Goal: Task Accomplishment & Management: Manage account settings

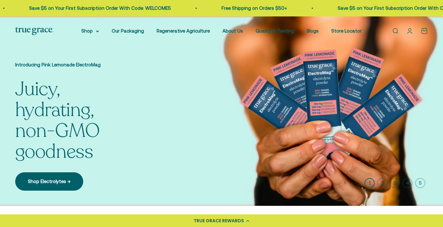
click at [411, 34] on link "Open account page" at bounding box center [409, 31] width 7 height 7
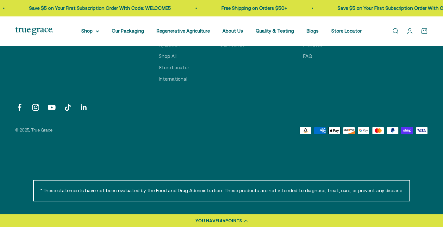
scroll to position [318, 0]
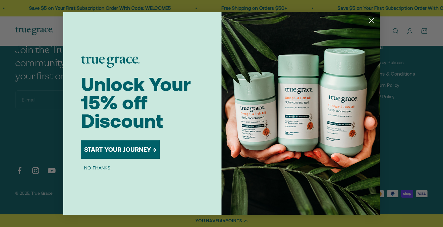
click at [372, 20] on circle "Close dialog" at bounding box center [371, 20] width 10 height 10
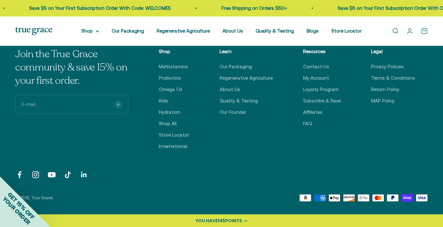
scroll to position [327, 0]
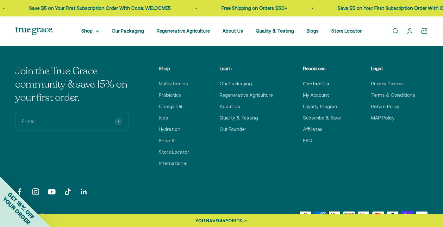
click at [319, 87] on link "Contact Us" at bounding box center [316, 84] width 26 height 8
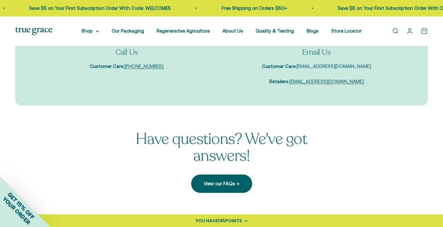
scroll to position [77, 0]
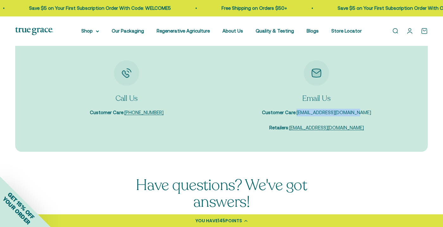
drag, startPoint x: 366, startPoint y: 113, endPoint x: 305, endPoint y: 113, distance: 61.4
click at [305, 113] on div "Email Us Customer Care : care@truegracehealth.com Retailers : sales@truegracehe…" at bounding box center [316, 95] width 177 height 71
copy link "care@truegracehealth.com"
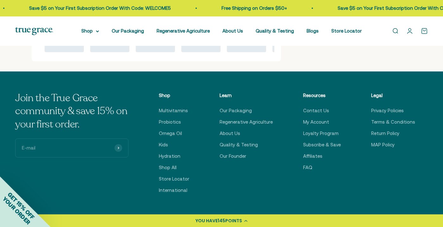
scroll to position [210, 0]
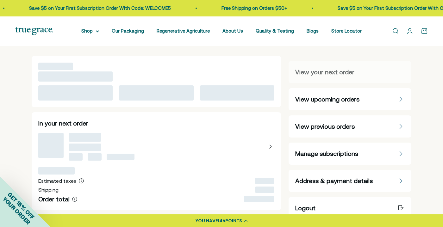
click at [343, 101] on span "View upcoming orders" at bounding box center [327, 99] width 64 height 9
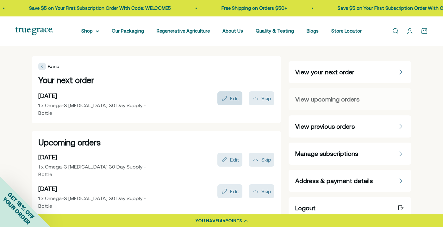
click at [234, 96] on div "Edit" at bounding box center [234, 98] width 9 height 5
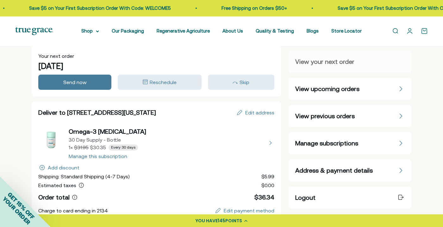
scroll to position [12, 0]
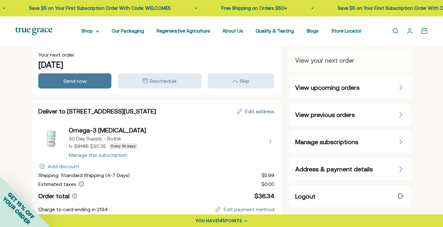
click at [254, 112] on div "Edit address" at bounding box center [259, 111] width 29 height 5
select select "United States"
select select "California"
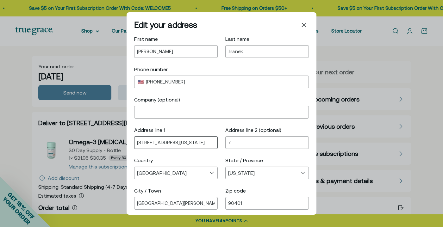
click at [177, 146] on div "1120 Arizona Ave" at bounding box center [176, 142] width 84 height 13
click at [177, 145] on input "1120 Arizona Ave" at bounding box center [176, 142] width 78 height 5
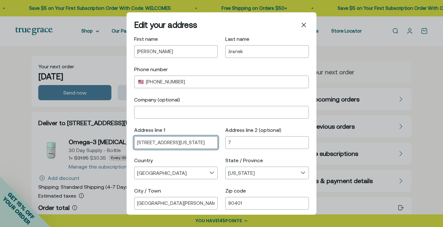
click at [177, 145] on input "1120 Arizona Ave" at bounding box center [176, 142] width 78 height 5
type input "1838 9th Street"
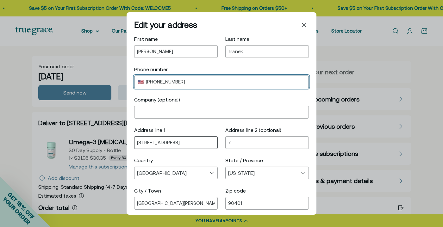
select select "US"
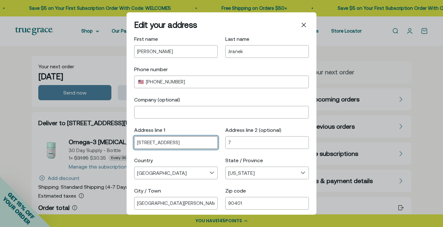
type input "+1"
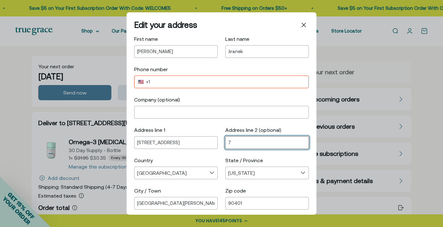
click at [234, 145] on input "7" at bounding box center [267, 142] width 78 height 5
type input "202"
click at [196, 159] on div "Country" at bounding box center [176, 161] width 84 height 8
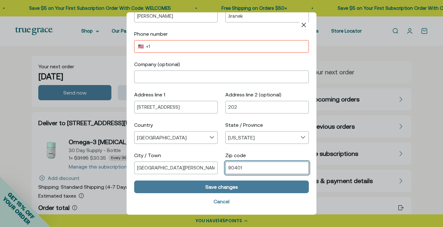
click at [250, 169] on input "90401" at bounding box center [267, 167] width 78 height 5
type input "90404"
click at [185, 40] on div "Phone number United States 🇺🇸 Select country Andorra ( +376 ) United Arab Emira…" at bounding box center [221, 41] width 175 height 23
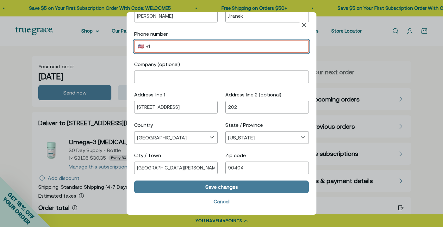
click at [185, 48] on input "+1" at bounding box center [226, 46] width 160 height 5
type input "+1 901 482 7212"
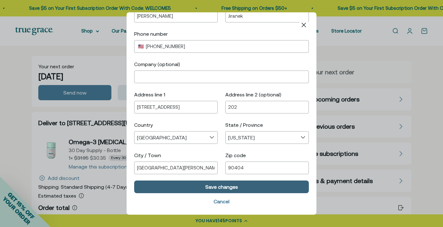
click at [232, 189] on div "Save changes" at bounding box center [221, 186] width 33 height 5
